Goal: Download file/media

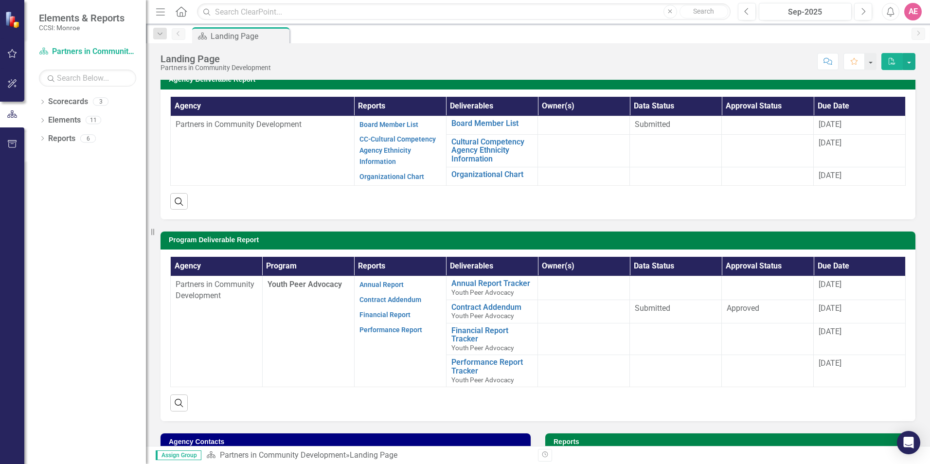
scroll to position [64, 0]
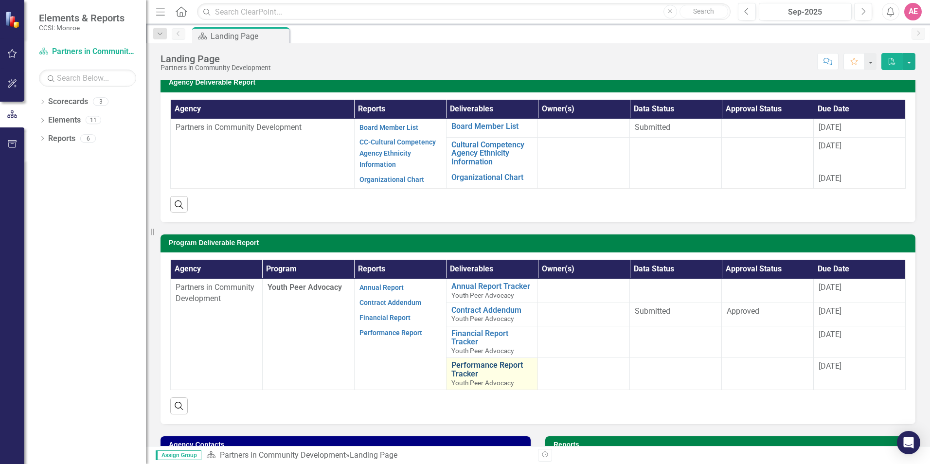
click at [472, 368] on link "Performance Report Tracker" at bounding box center [492, 369] width 82 height 17
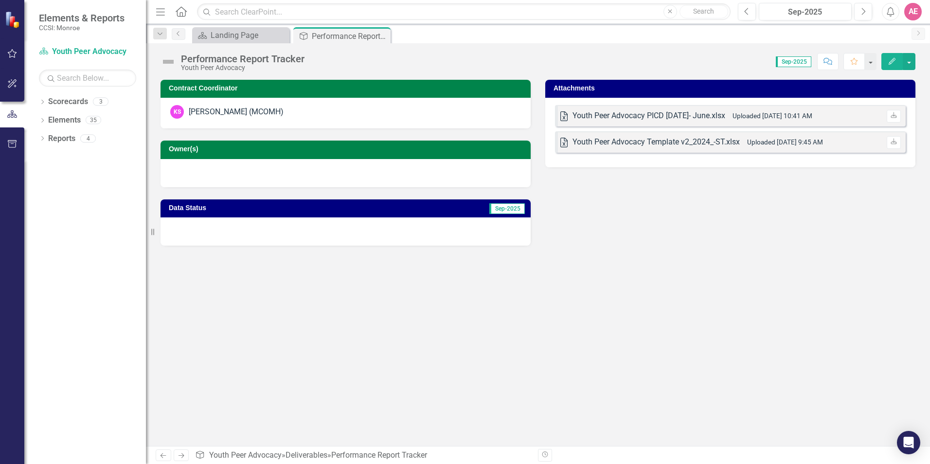
click at [668, 119] on div "Youth Peer Advocacy PICD [DATE]- June.xlsx" at bounding box center [648, 115] width 153 height 11
click at [668, 116] on div "Youth Peer Advocacy PICD [DATE]- June.xlsx" at bounding box center [648, 115] width 153 height 11
click at [380, 36] on icon "Close" at bounding box center [381, 36] width 10 height 8
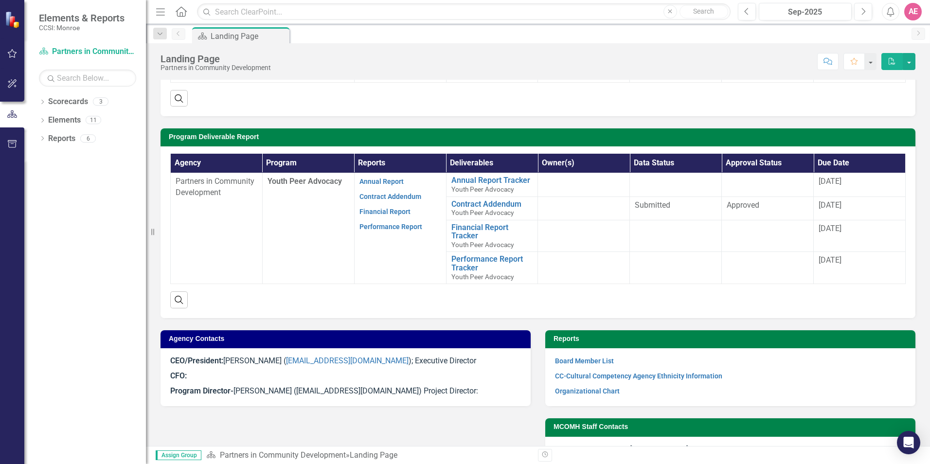
scroll to position [161, 0]
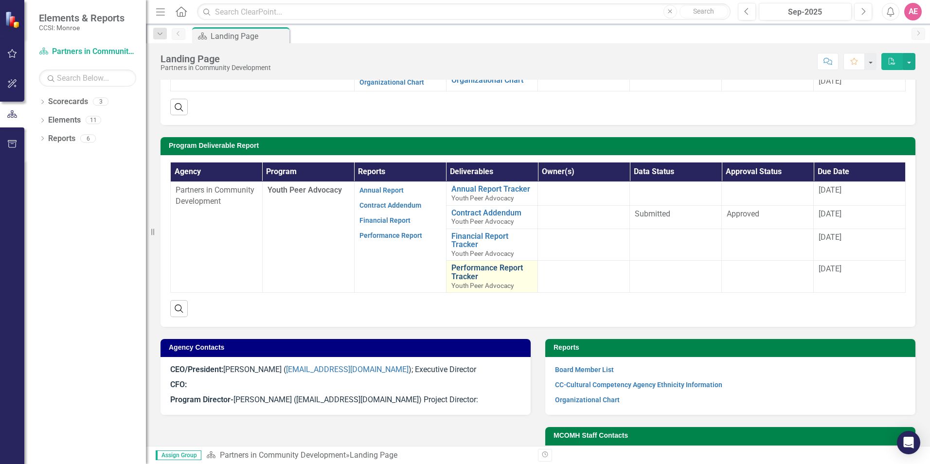
click at [459, 267] on link "Performance Report Tracker" at bounding box center [492, 272] width 82 height 17
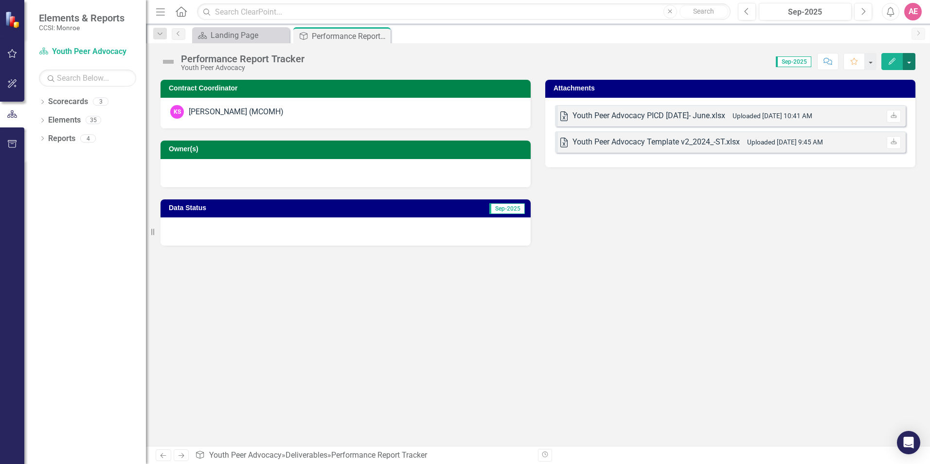
click at [914, 60] on button "button" at bounding box center [909, 61] width 13 height 17
click at [896, 61] on icon "Edit" at bounding box center [892, 61] width 9 height 7
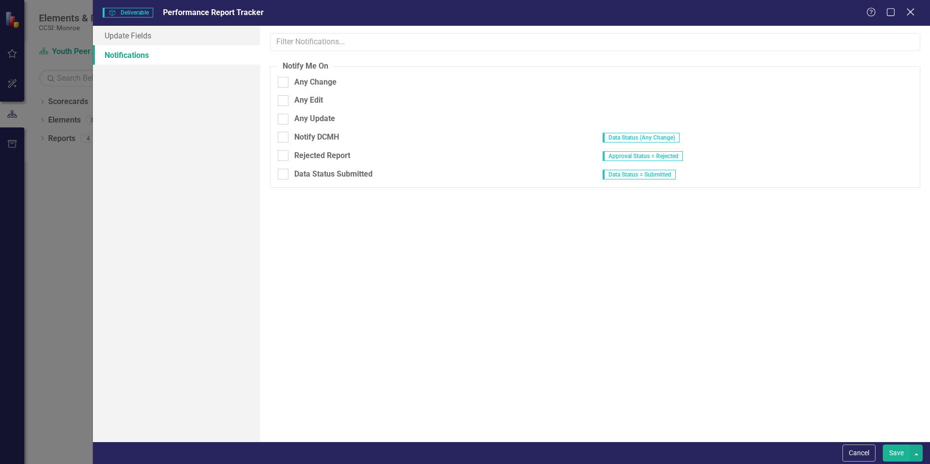
click at [906, 11] on icon "Close" at bounding box center [910, 11] width 12 height 9
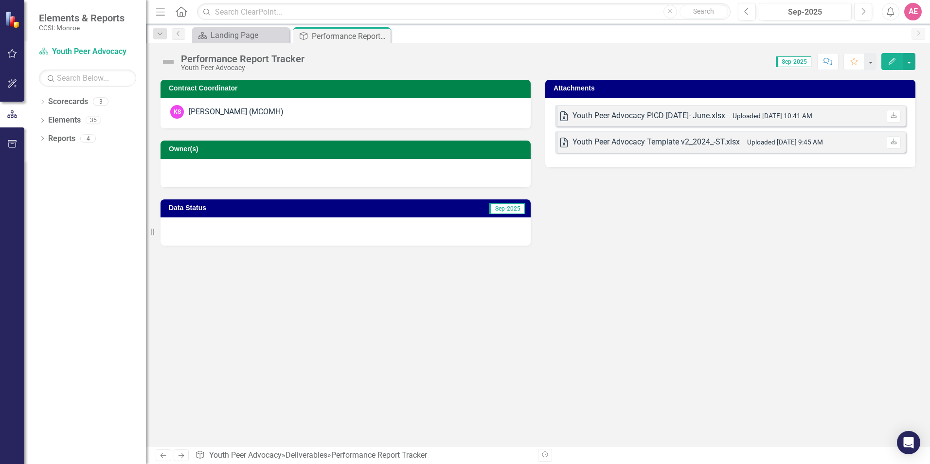
click at [259, 324] on div "Contract Coordinator KS [PERSON_NAME] (MCOMH) Owner(s) Data Status Sep-2025 Att…" at bounding box center [538, 263] width 784 height 366
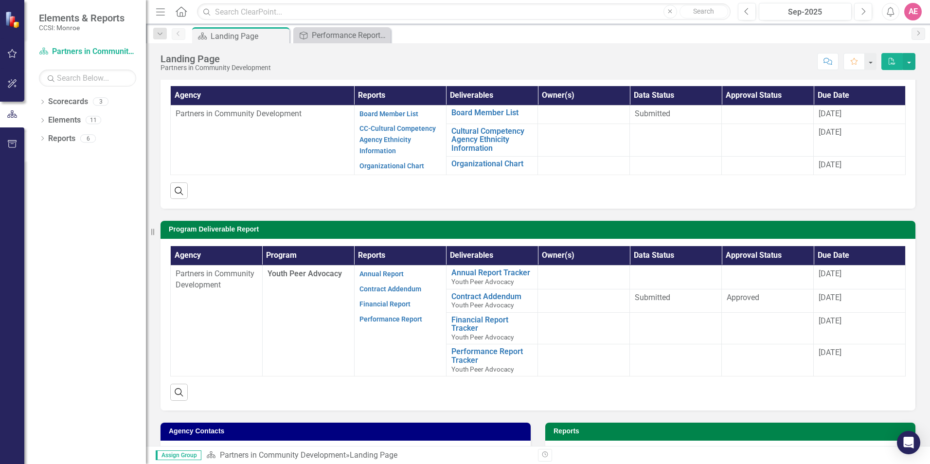
scroll to position [49, 0]
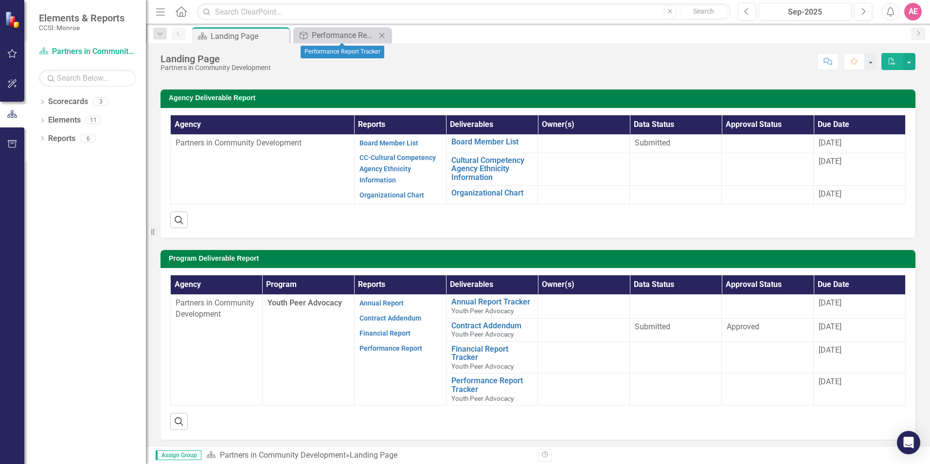
click at [385, 34] on icon "Close" at bounding box center [382, 36] width 10 height 8
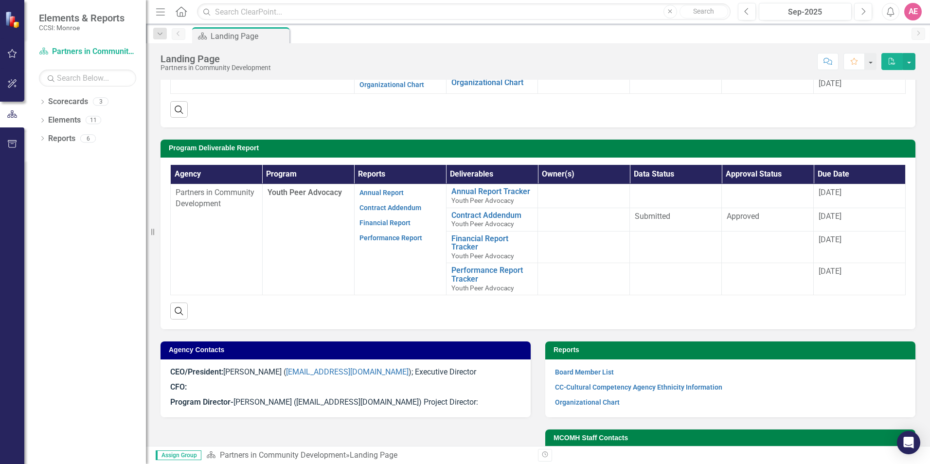
scroll to position [195, 0]
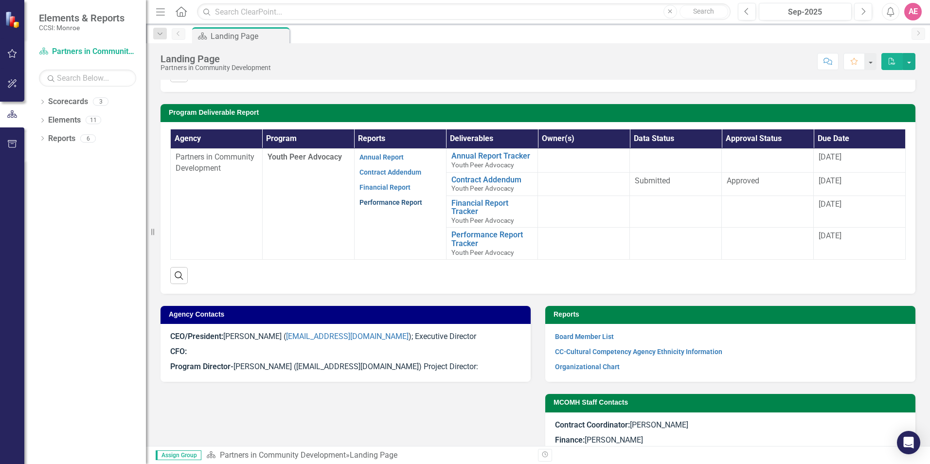
click at [389, 202] on link "Performance Report" at bounding box center [390, 202] width 63 height 8
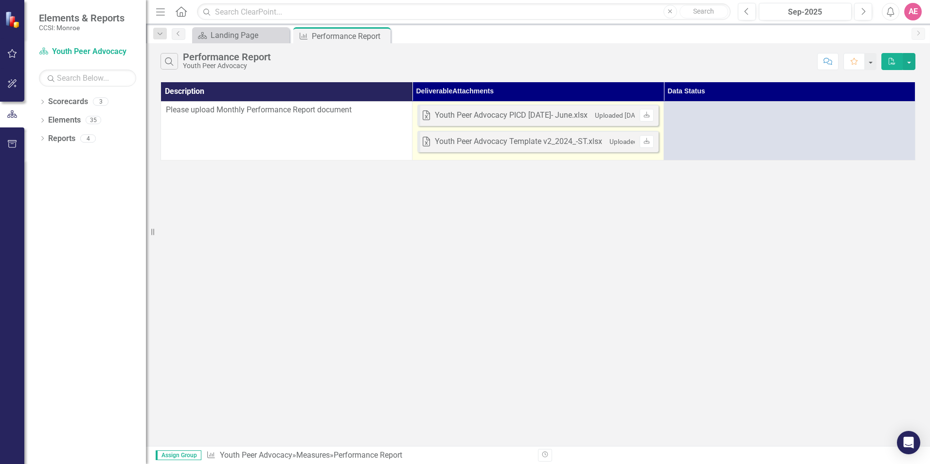
click at [488, 141] on div "Youth Peer Advocacy Template v2_2024_-ST.xlsx" at bounding box center [518, 141] width 167 height 11
click at [649, 142] on icon "Download" at bounding box center [646, 142] width 7 height 6
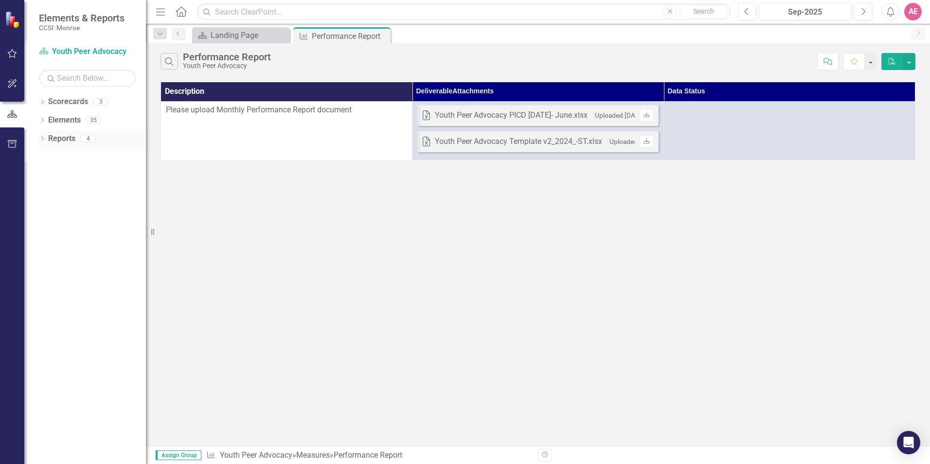
click at [60, 139] on link "Reports" at bounding box center [61, 138] width 27 height 11
click at [53, 143] on link "Reports" at bounding box center [61, 138] width 27 height 11
click at [86, 141] on div "4" at bounding box center [88, 138] width 16 height 8
click at [46, 136] on div "Dropdown Reports 4" at bounding box center [92, 140] width 107 height 18
click at [76, 102] on link "Scorecards" at bounding box center [68, 101] width 40 height 11
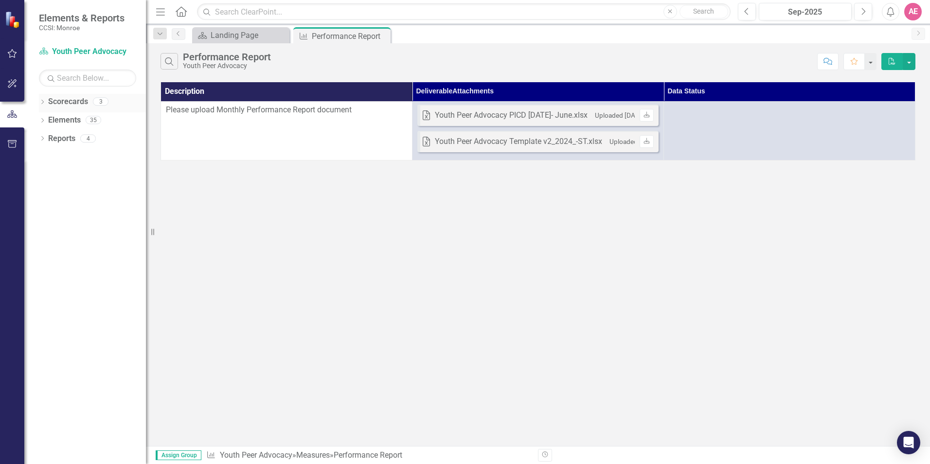
click at [81, 102] on link "Scorecards" at bounding box center [68, 101] width 40 height 11
click at [84, 136] on div "4" at bounding box center [88, 138] width 16 height 8
click at [236, 31] on div "Landing Page" at bounding box center [243, 35] width 64 height 12
